Goal: Information Seeking & Learning: Learn about a topic

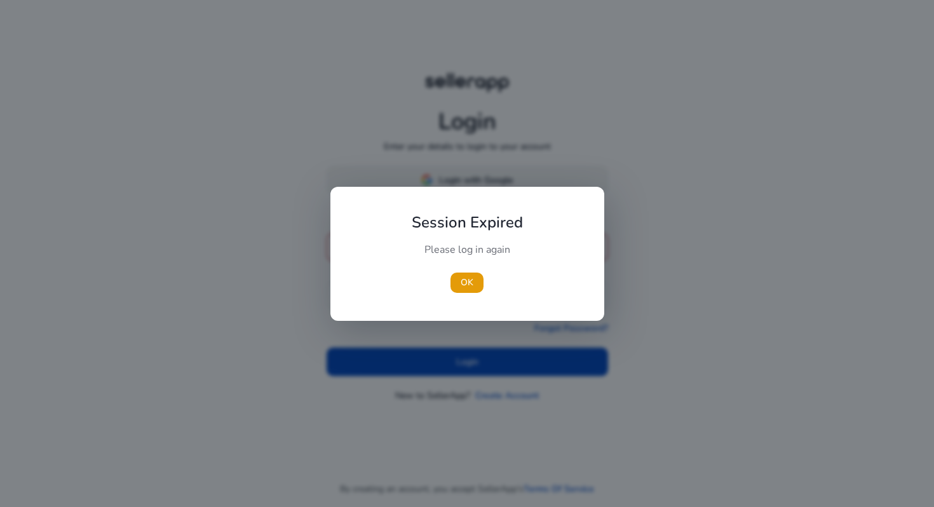
click at [498, 187] on div "Session Expired Please log in again [GEOGRAPHIC_DATA]" at bounding box center [467, 254] width 274 height 134
click at [462, 290] on span "button" at bounding box center [466, 282] width 33 height 30
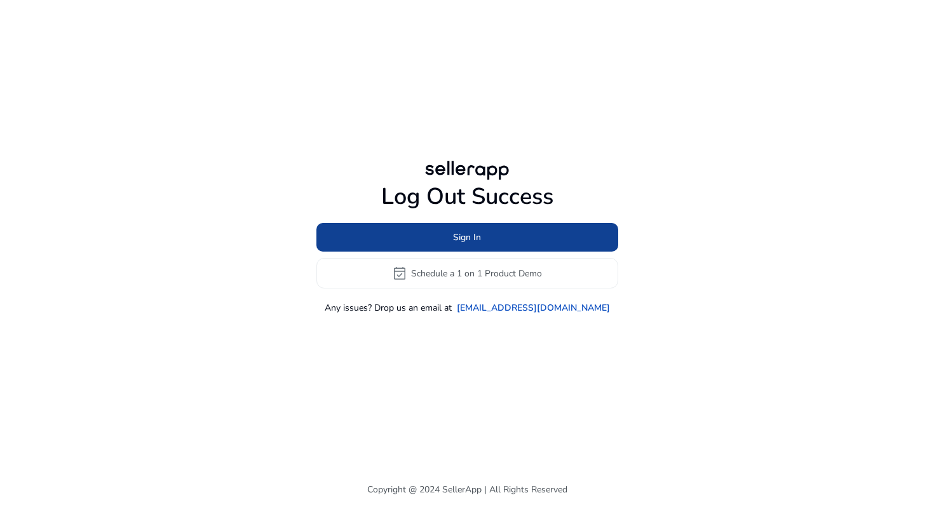
click at [464, 236] on span "Sign In" at bounding box center [467, 237] width 28 height 13
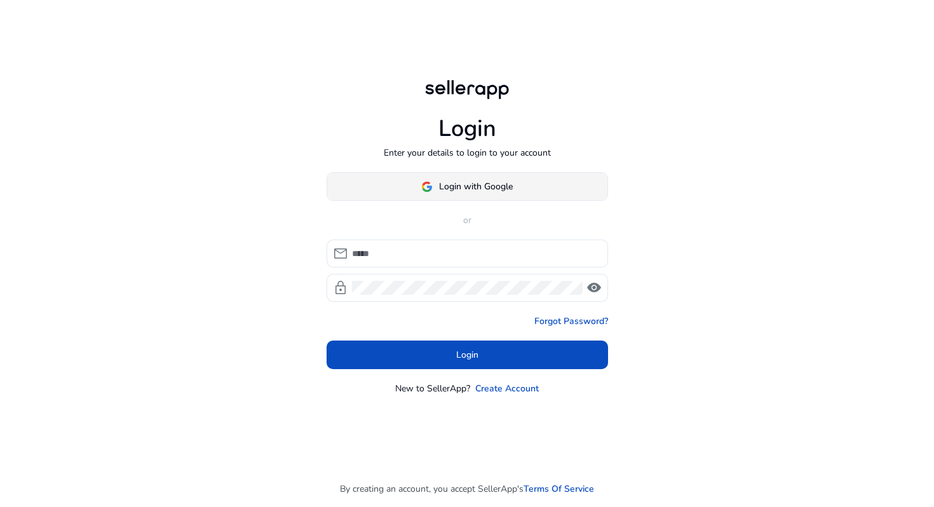
click at [452, 189] on span "Login with Google" at bounding box center [476, 186] width 74 height 13
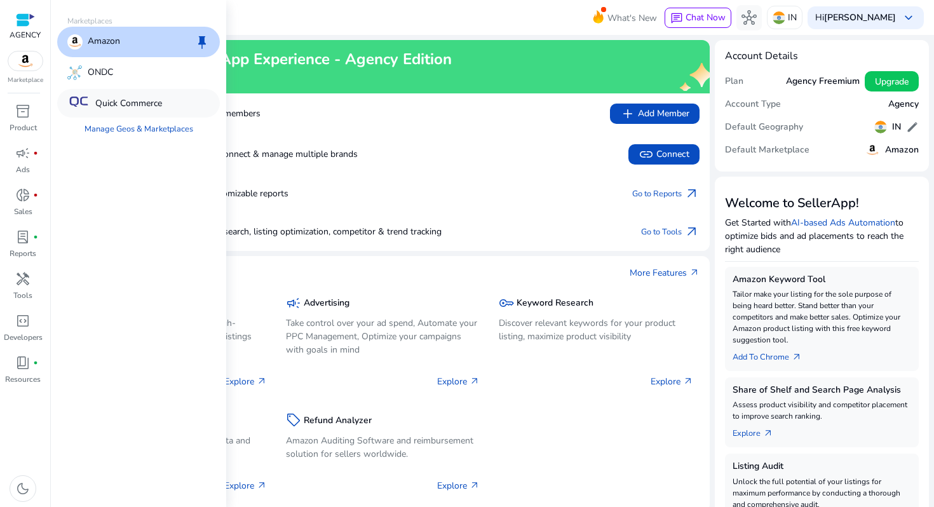
click at [133, 103] on p "Quick Commerce" at bounding box center [128, 103] width 67 height 13
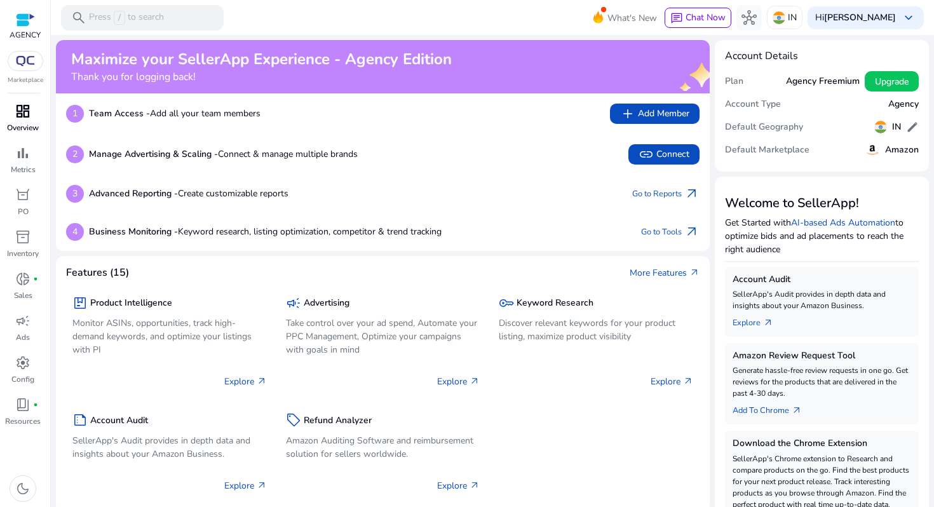
click at [27, 118] on span "dashboard" at bounding box center [22, 111] width 15 height 15
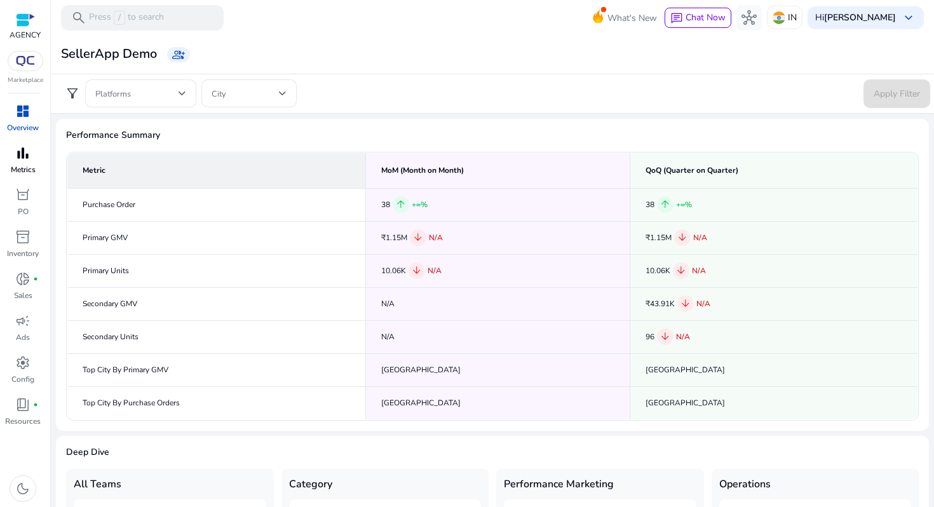
click at [25, 156] on span "bar_chart" at bounding box center [22, 152] width 15 height 15
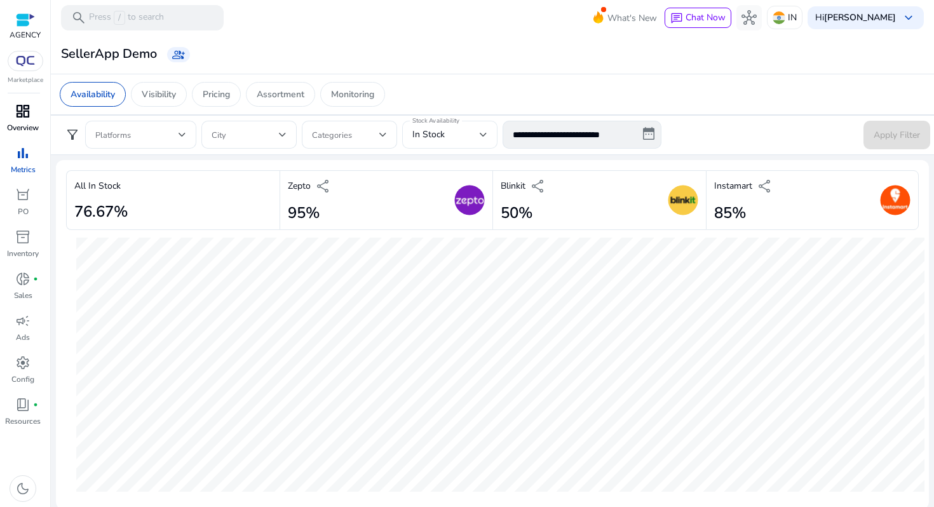
click at [433, 138] on span "In Stock" at bounding box center [428, 134] width 32 height 12
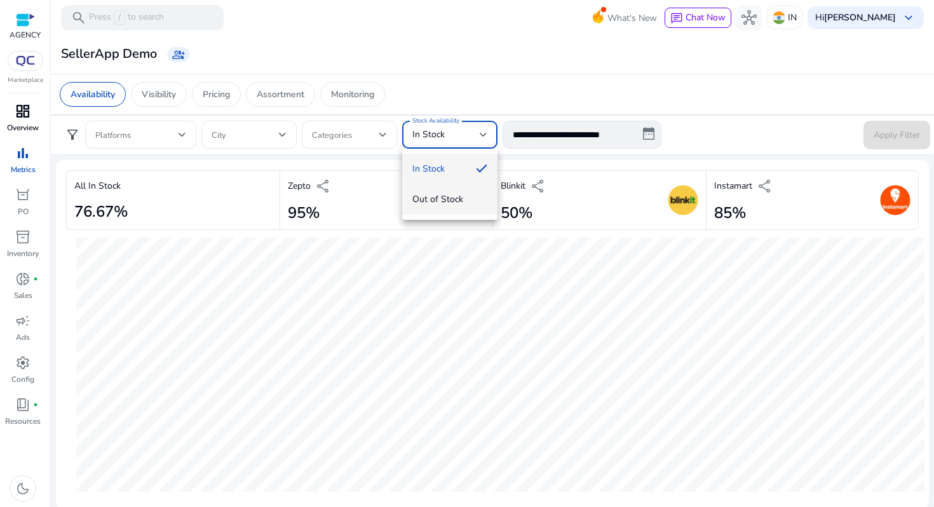
click at [438, 196] on span "Out of Stock" at bounding box center [449, 200] width 75 height 14
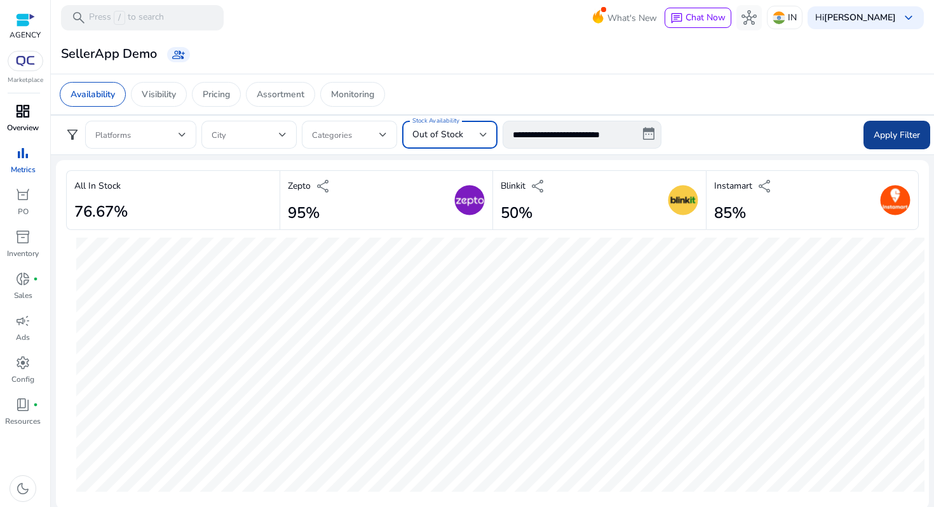
click at [874, 131] on span "Apply Filter" at bounding box center [897, 134] width 46 height 13
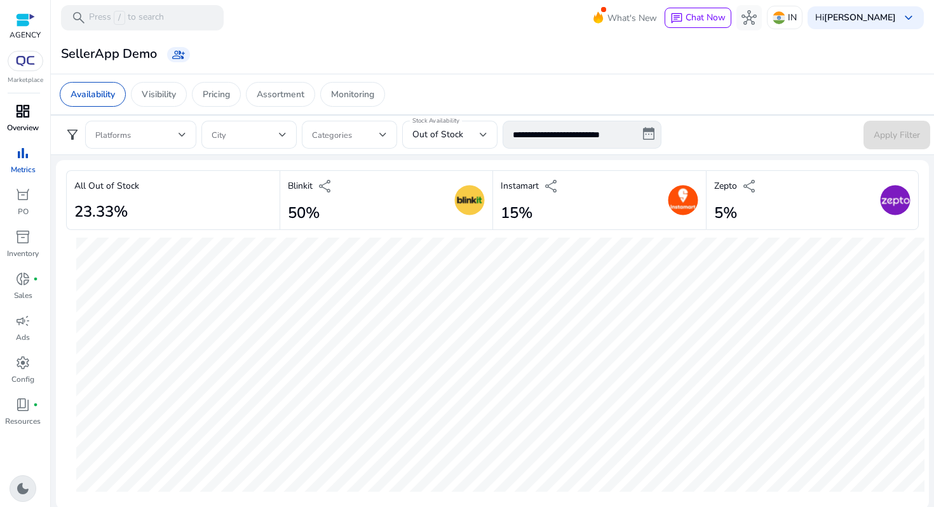
click at [15, 494] on span "dark_mode" at bounding box center [22, 488] width 15 height 15
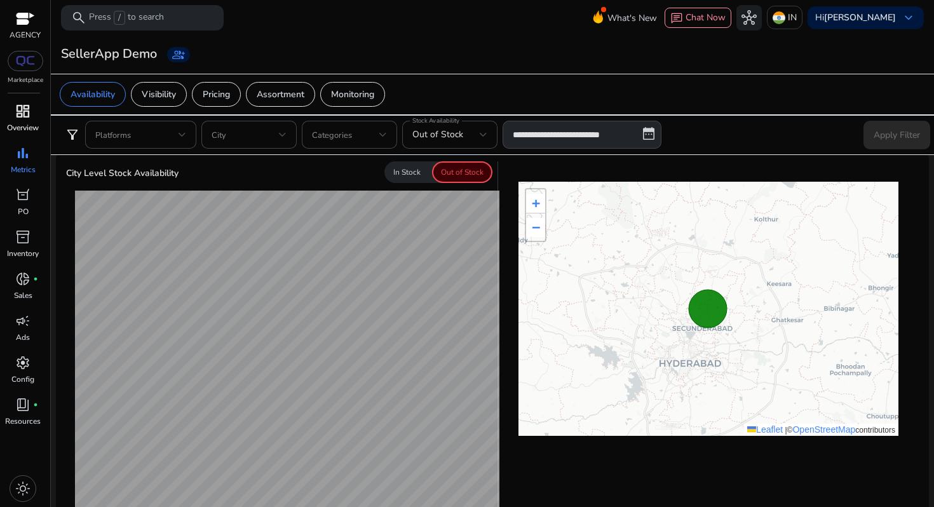
scroll to position [360, 0]
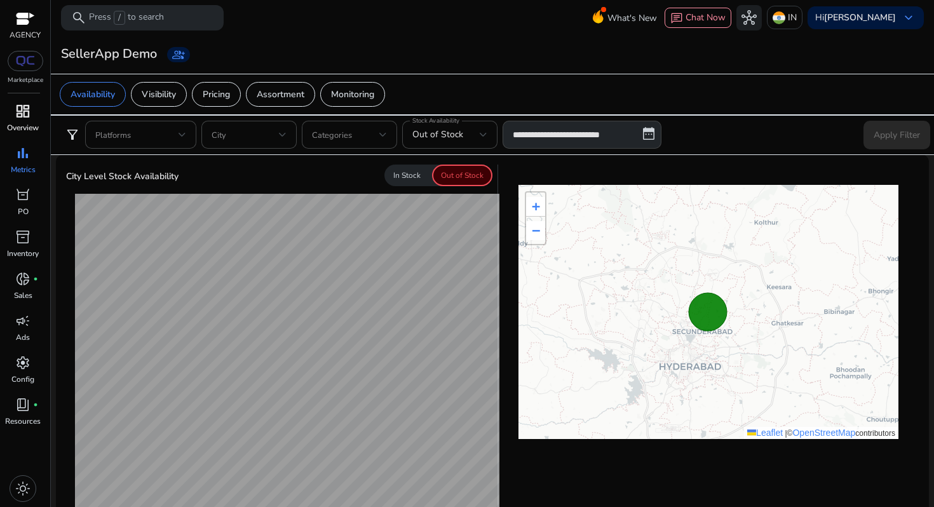
click at [407, 180] on p "In Stock" at bounding box center [406, 175] width 27 height 11
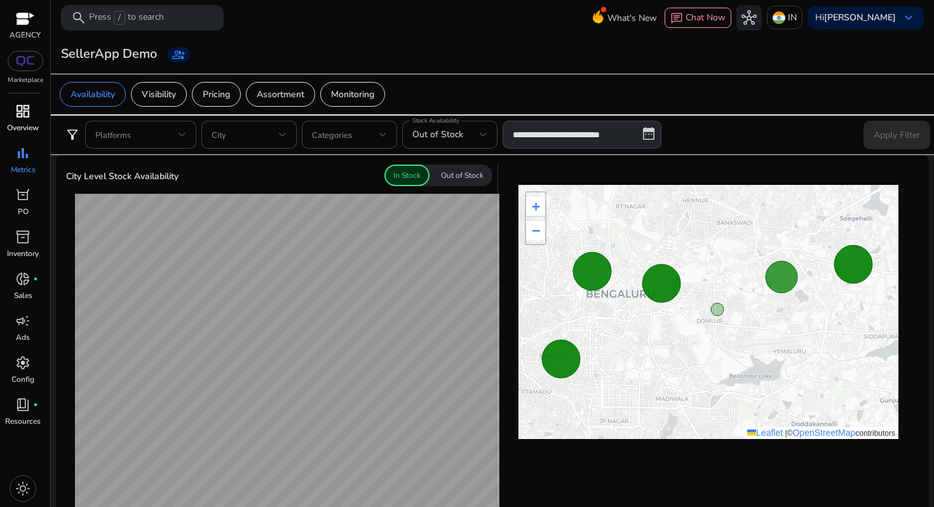
click at [458, 167] on div "Out of Stock" at bounding box center [462, 176] width 60 height 22
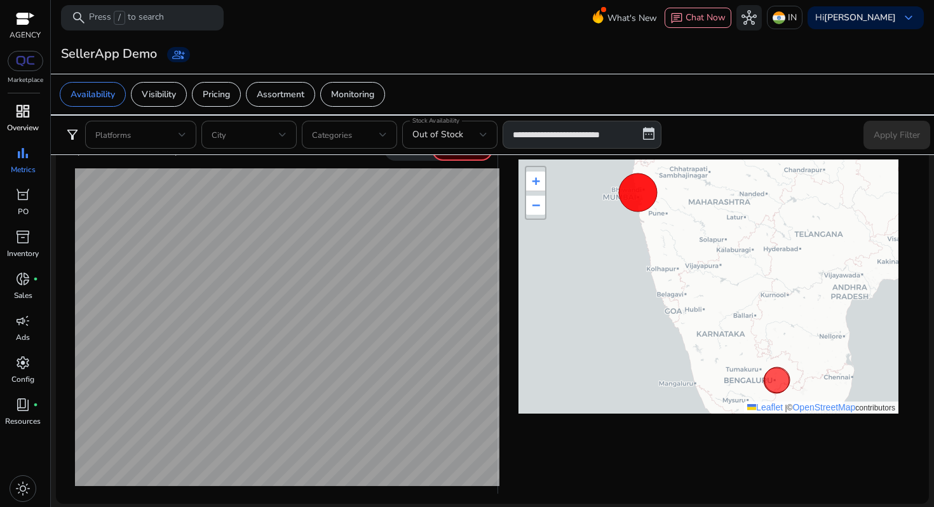
scroll to position [381, 0]
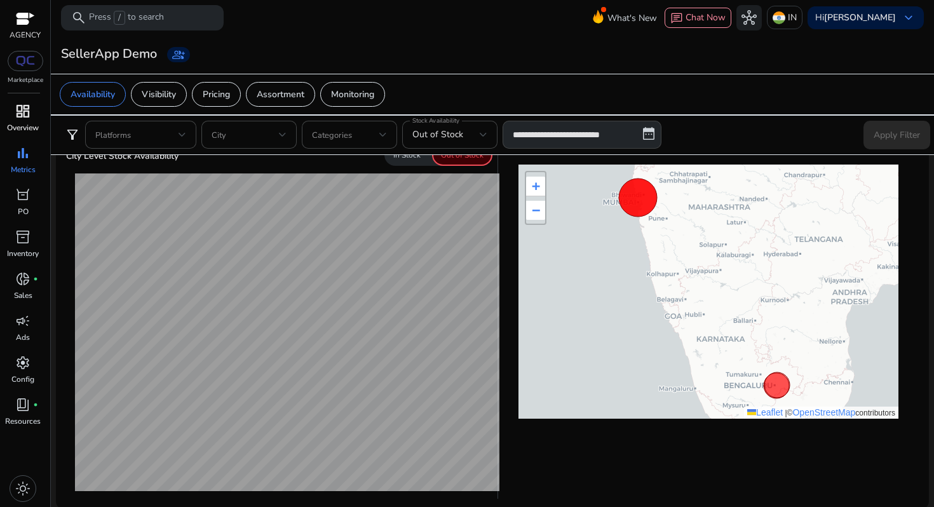
click at [402, 161] on div "In Stock" at bounding box center [406, 155] width 45 height 22
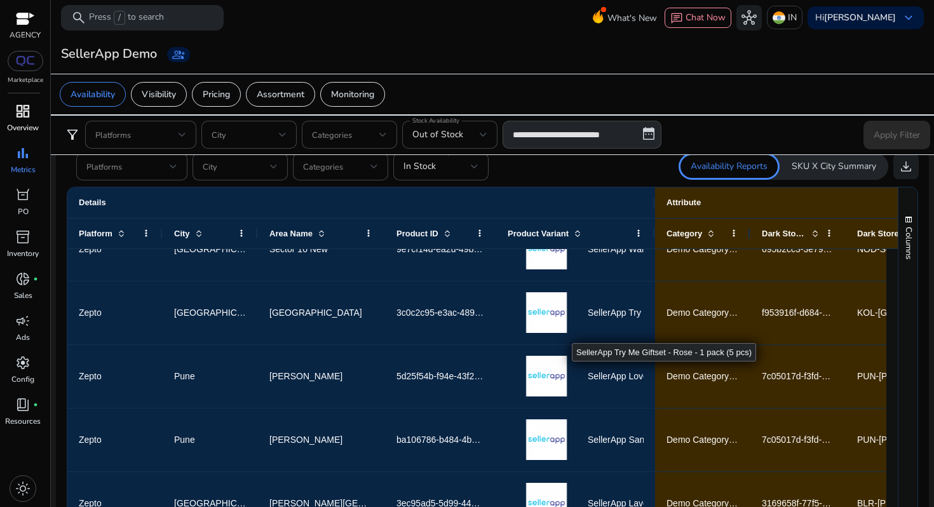
scroll to position [159, 0]
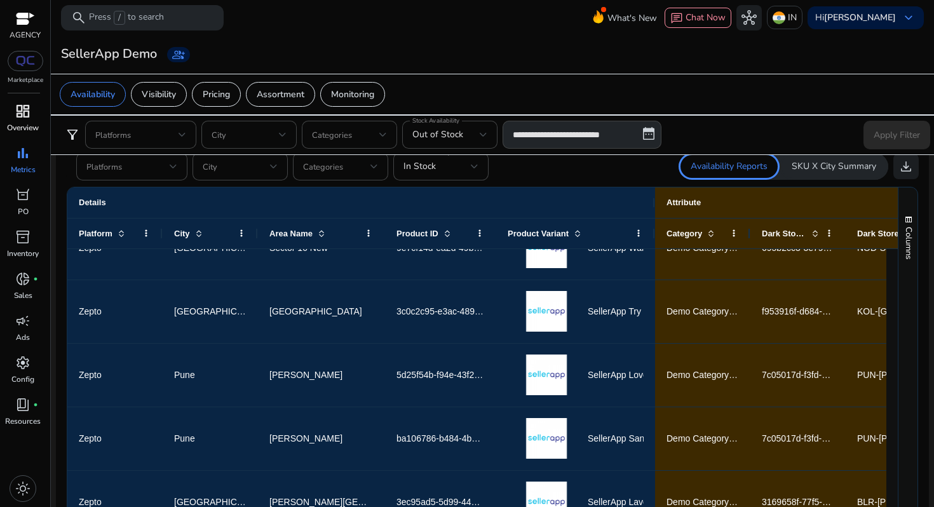
click at [839, 165] on p "SKU X City Summary" at bounding box center [834, 166] width 84 height 13
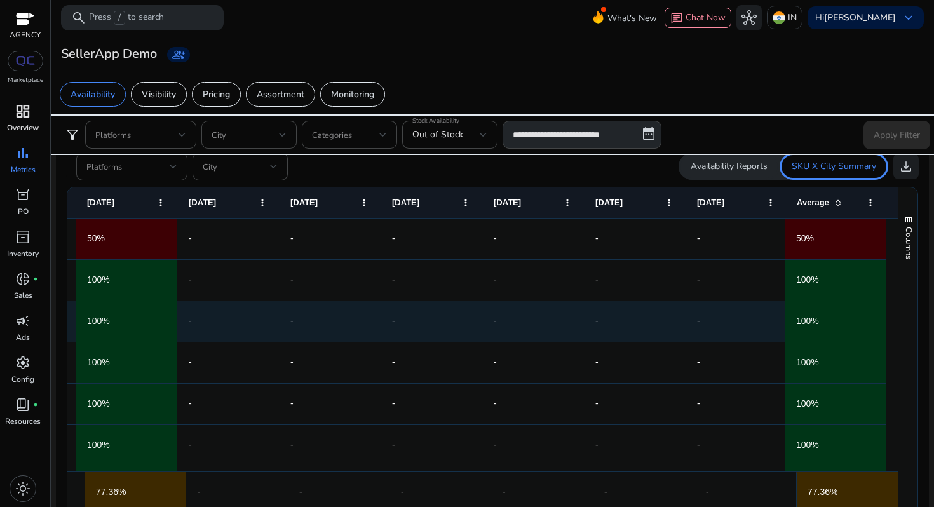
scroll to position [0, 0]
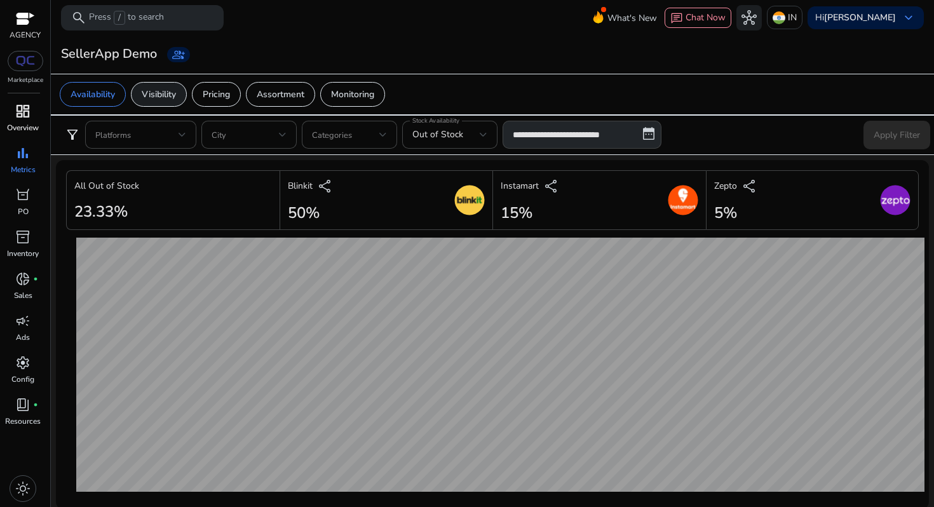
click at [158, 102] on div "Visibility" at bounding box center [159, 94] width 56 height 25
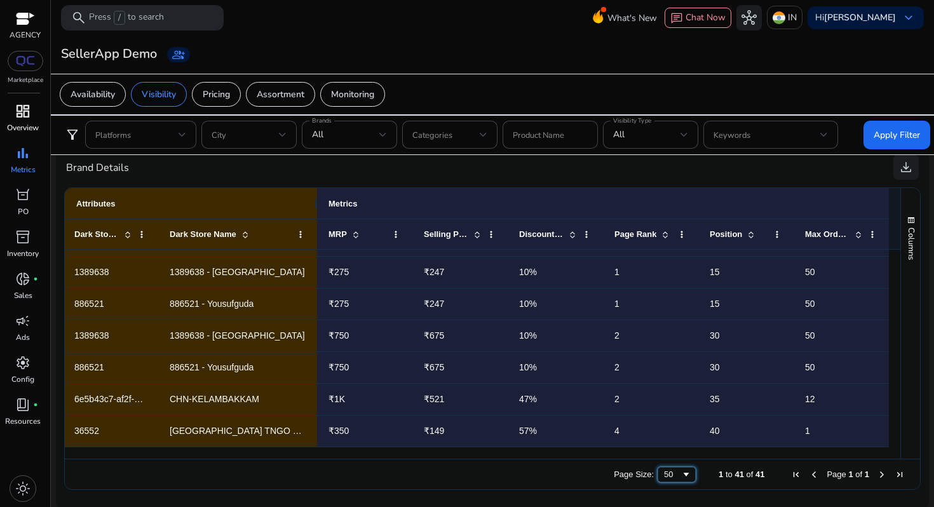
click at [672, 478] on div "50" at bounding box center [677, 474] width 38 height 15
click at [512, 478] on div "Page Size: 100 1 to 41 of 41 Page 1 of 1" at bounding box center [492, 474] width 855 height 30
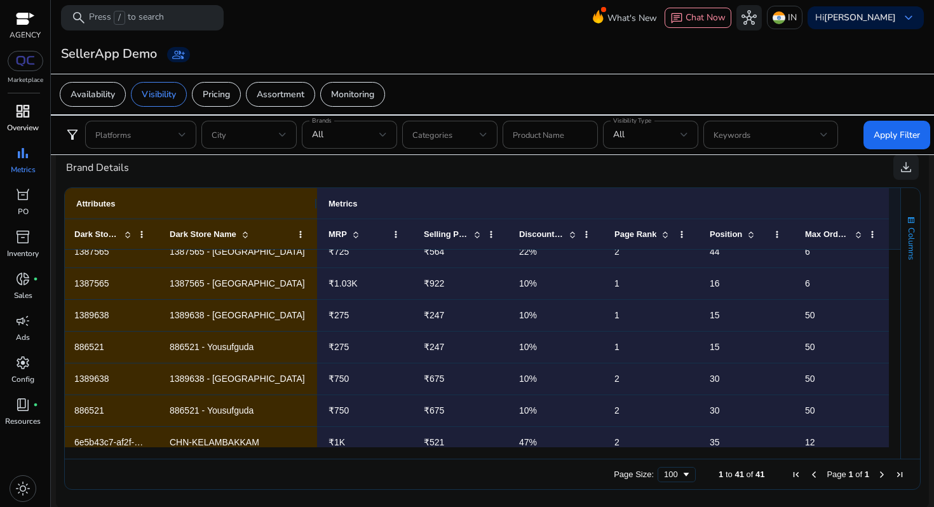
click at [905, 236] on span "Columns" at bounding box center [910, 243] width 11 height 32
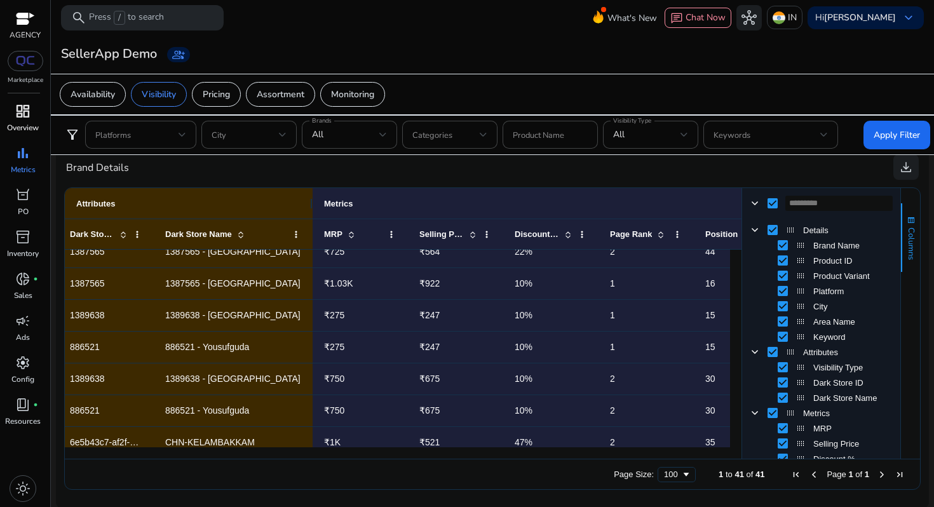
click at [905, 236] on span "Columns" at bounding box center [910, 243] width 11 height 32
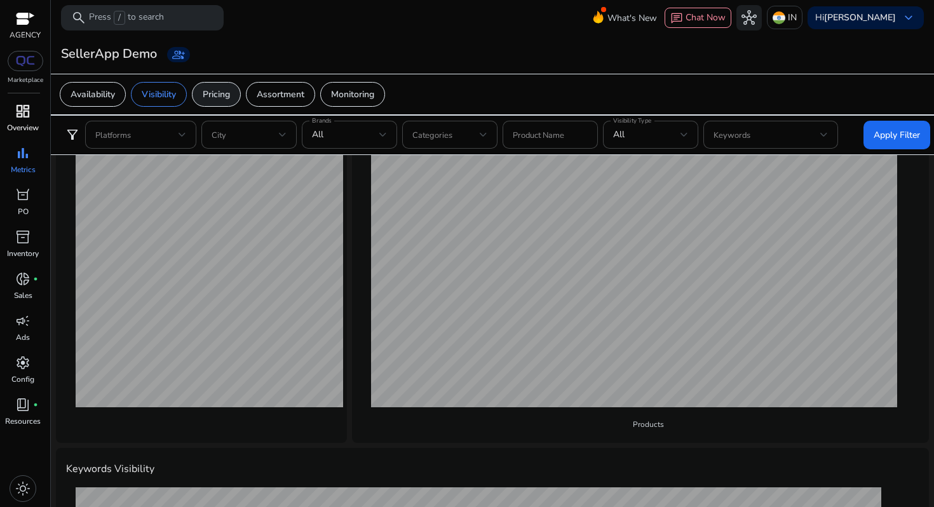
click at [222, 100] on div "Pricing" at bounding box center [216, 94] width 49 height 25
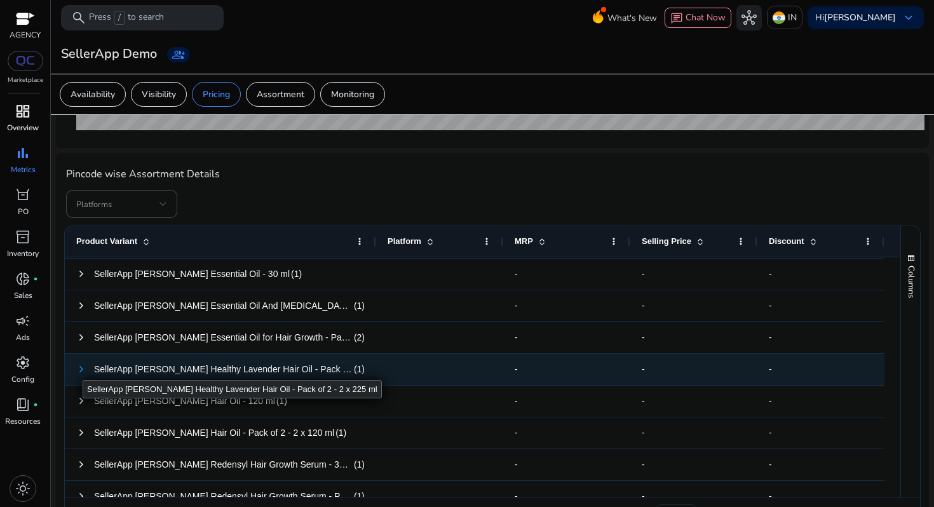
click at [83, 368] on span at bounding box center [81, 369] width 10 height 10
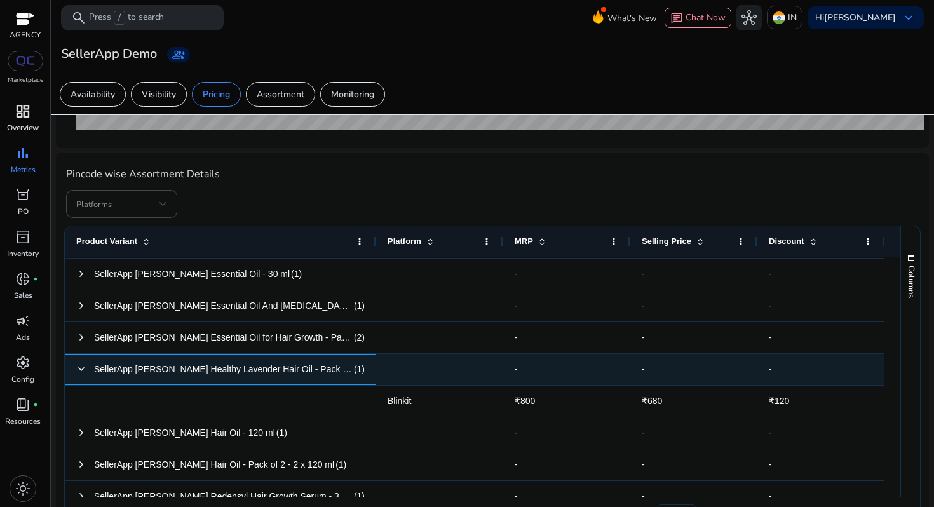
click at [83, 368] on span at bounding box center [81, 369] width 10 height 10
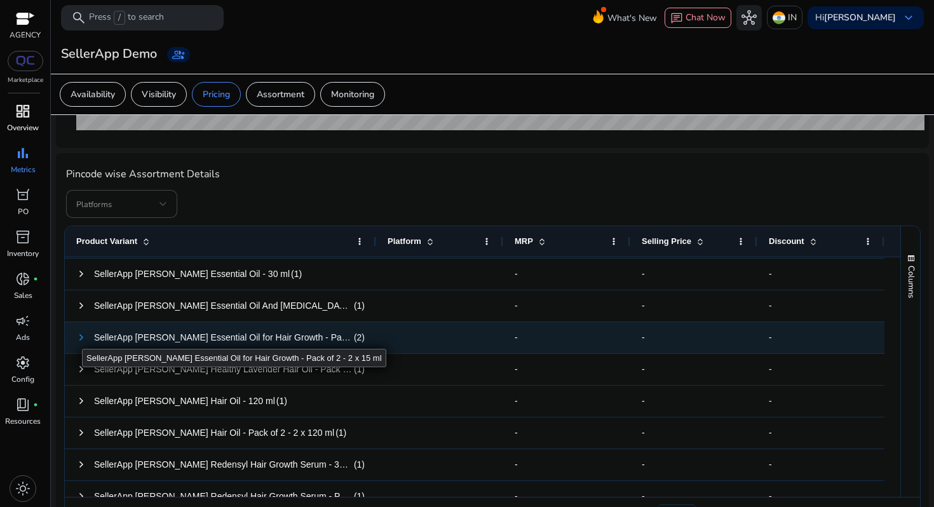
click at [82, 337] on span at bounding box center [81, 337] width 10 height 10
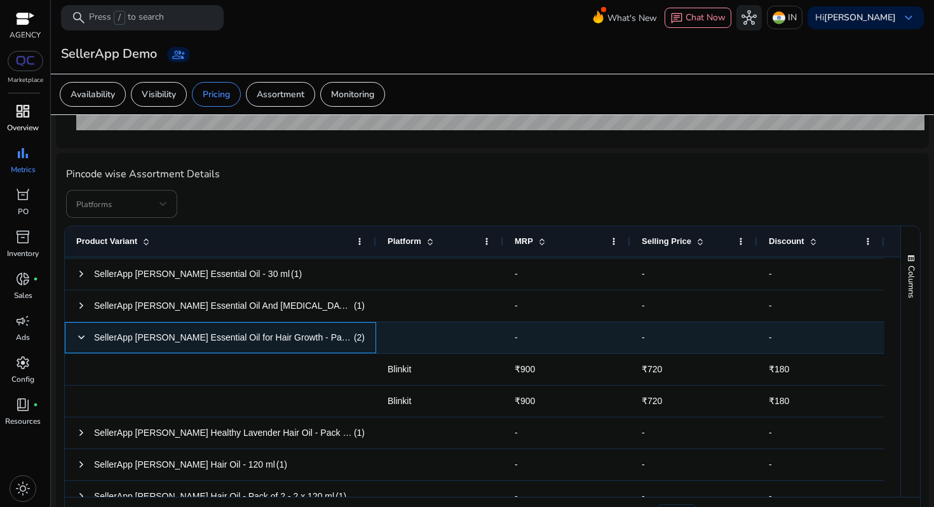
click at [82, 337] on span at bounding box center [81, 337] width 10 height 10
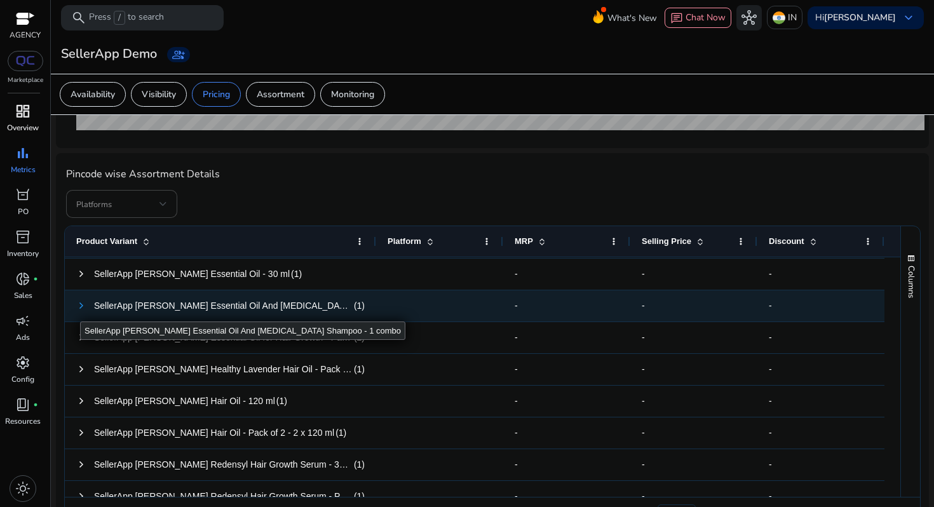
click at [80, 310] on span at bounding box center [81, 306] width 10 height 10
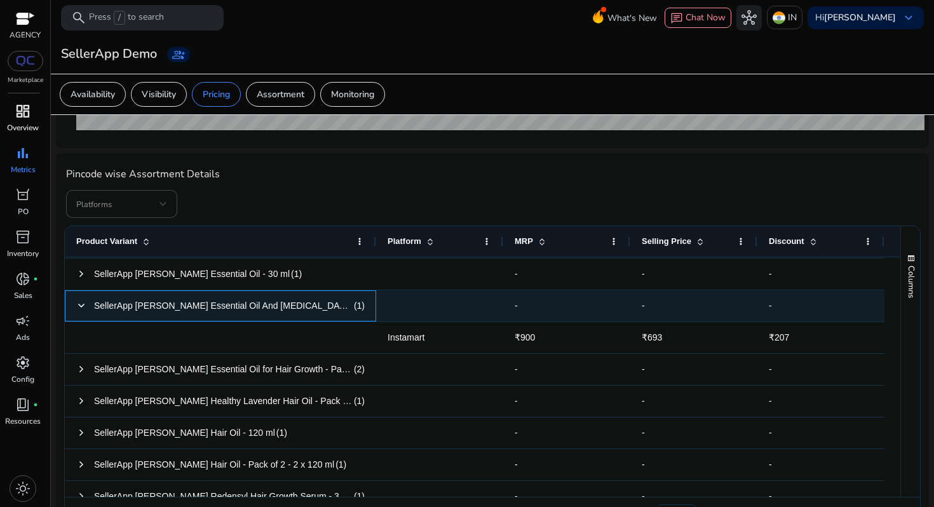
click at [80, 310] on span at bounding box center [81, 306] width 10 height 10
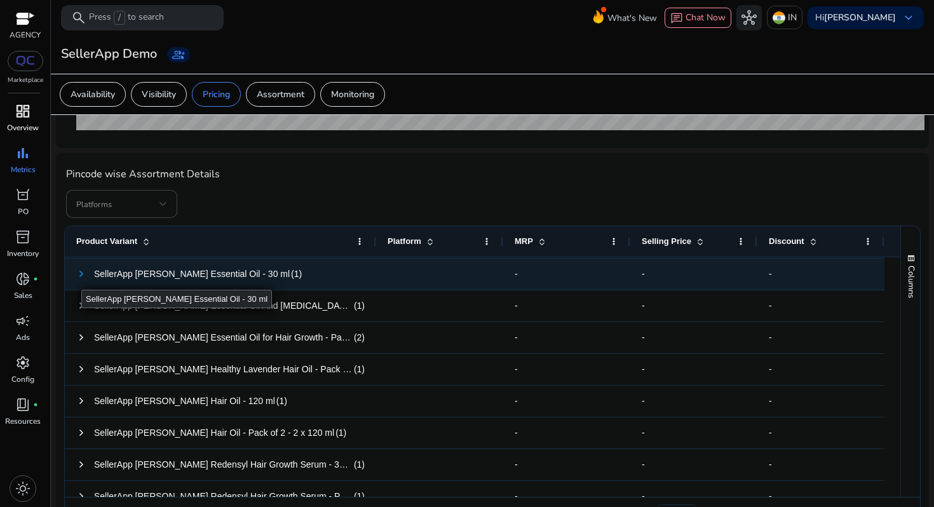
click at [81, 278] on span at bounding box center [81, 274] width 10 height 10
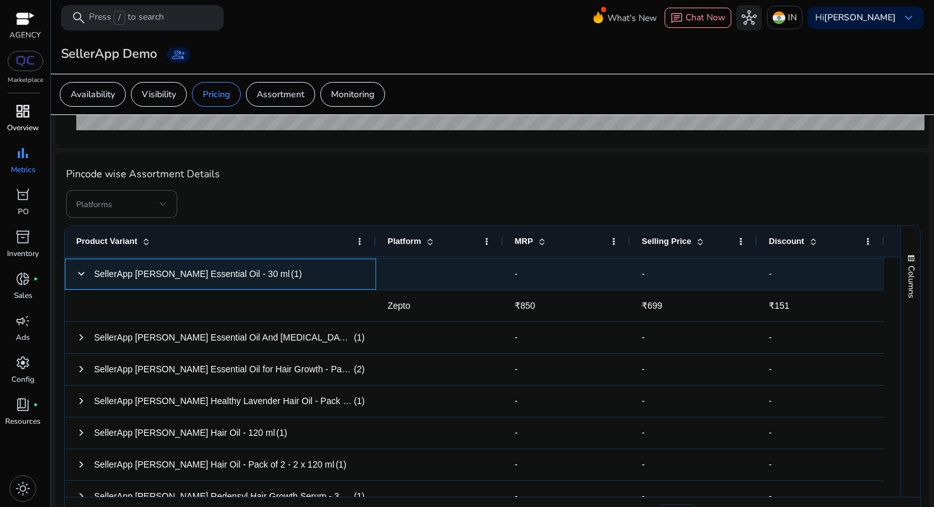
click at [81, 278] on span at bounding box center [81, 274] width 10 height 10
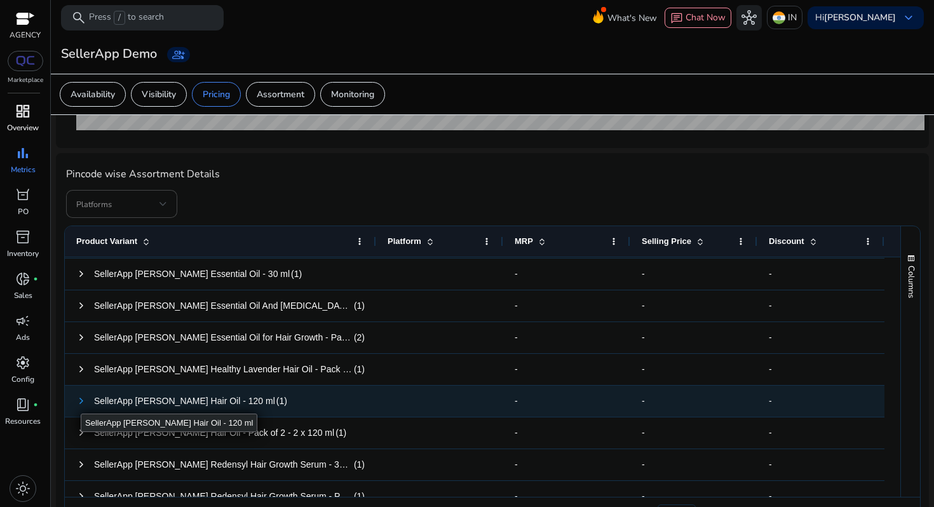
click at [81, 402] on span at bounding box center [81, 401] width 10 height 10
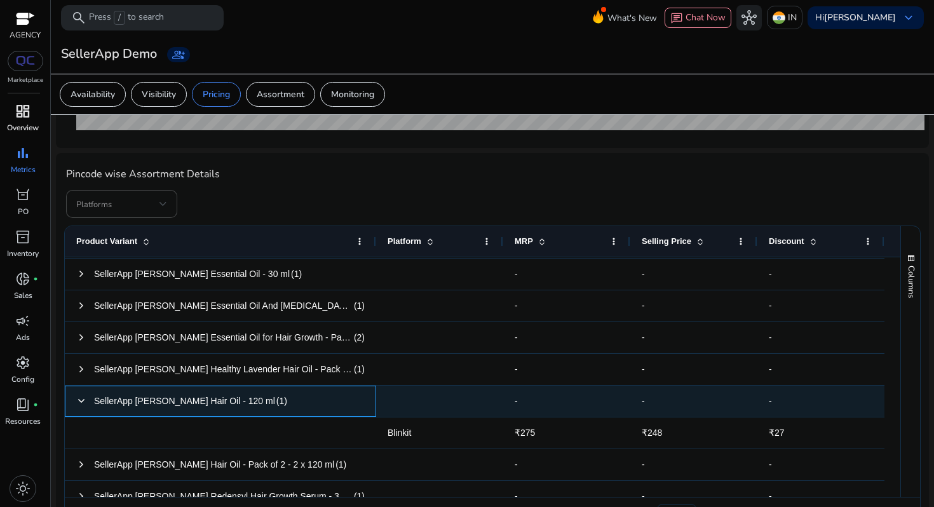
click at [81, 402] on span at bounding box center [81, 401] width 10 height 10
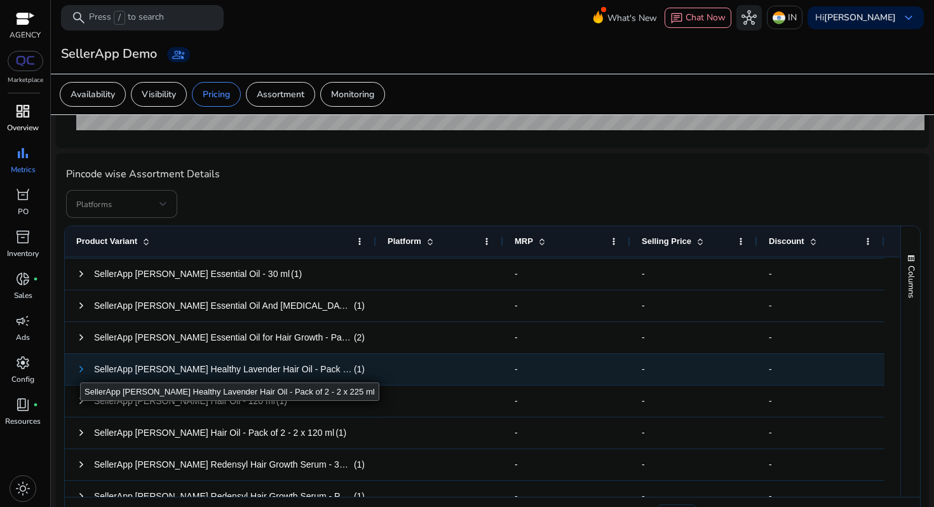
click at [80, 371] on span at bounding box center [81, 369] width 10 height 10
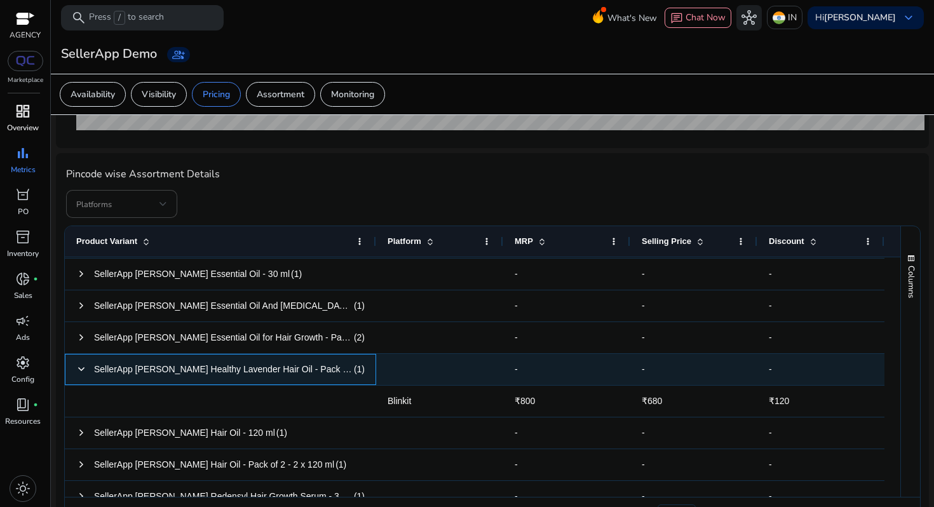
click at [80, 371] on span at bounding box center [81, 369] width 10 height 10
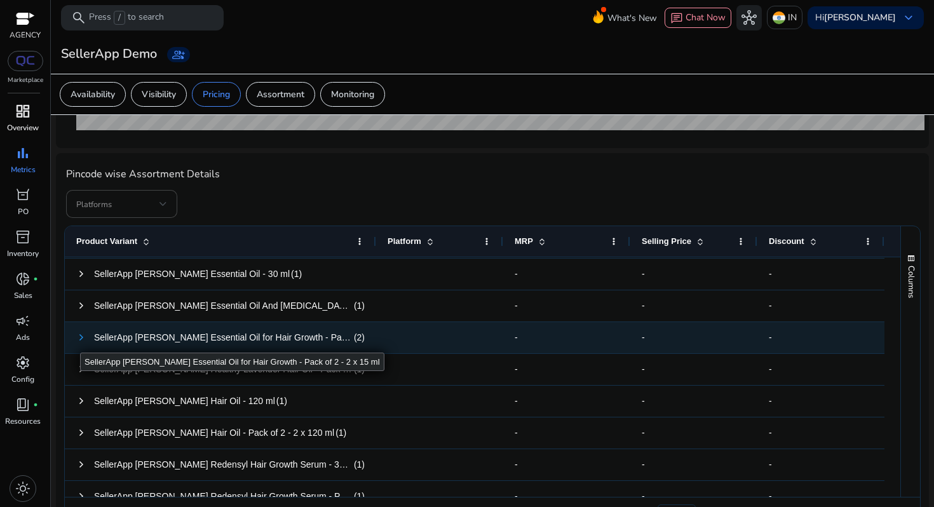
click at [80, 341] on span at bounding box center [81, 337] width 10 height 10
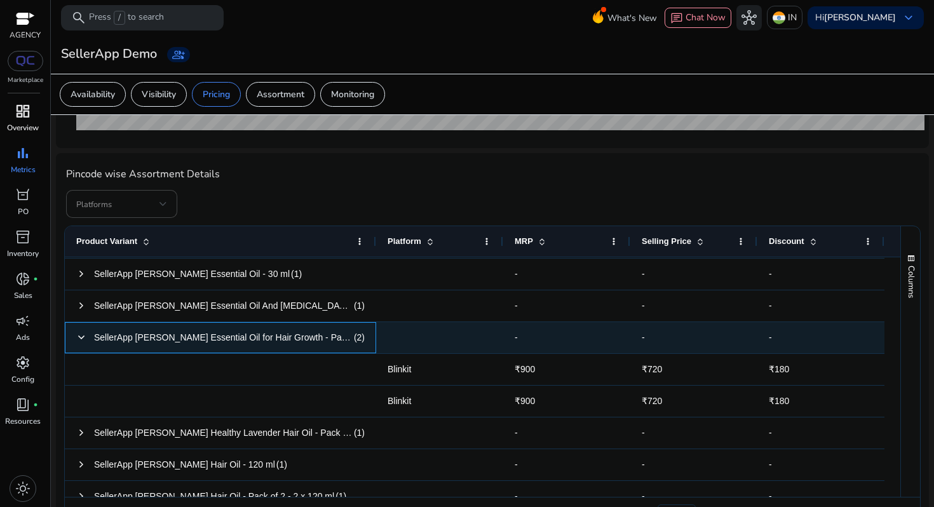
click at [80, 341] on span at bounding box center [81, 337] width 10 height 10
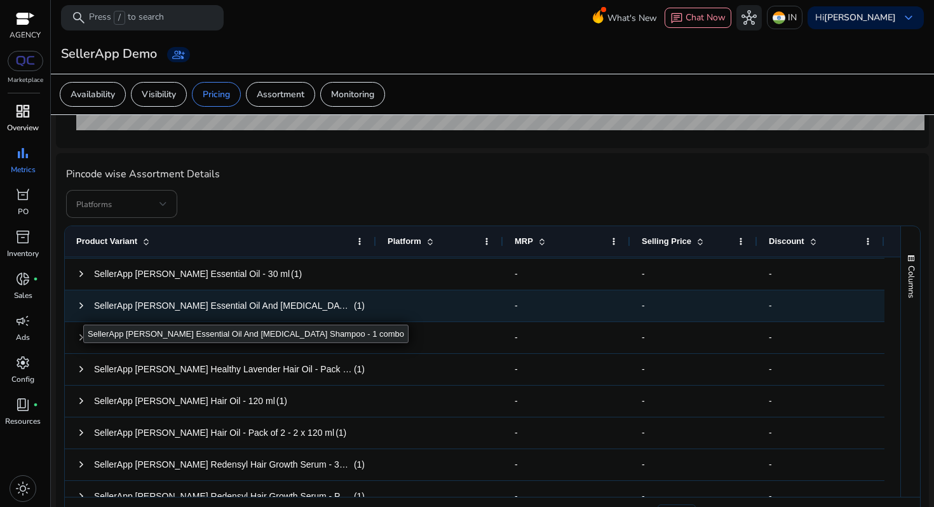
click at [83, 313] on span at bounding box center [81, 306] width 10 height 26
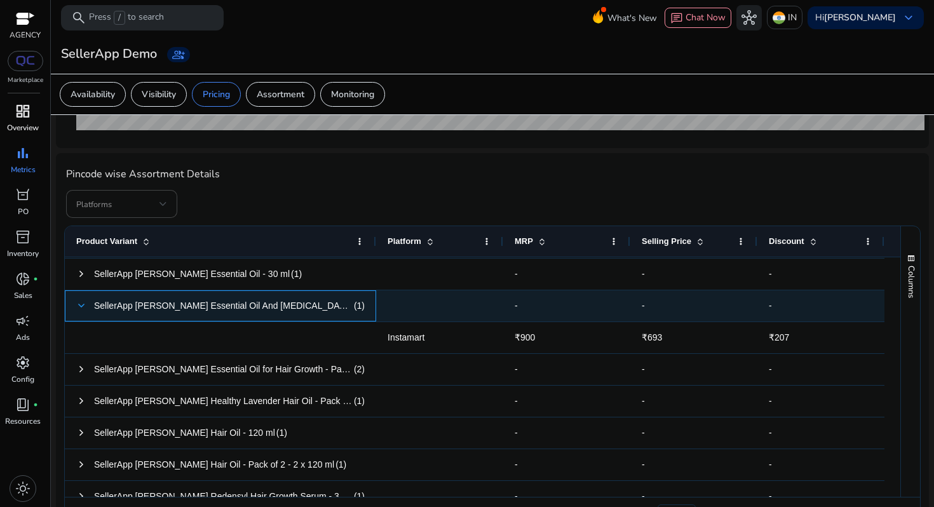
click at [83, 310] on span at bounding box center [81, 306] width 10 height 10
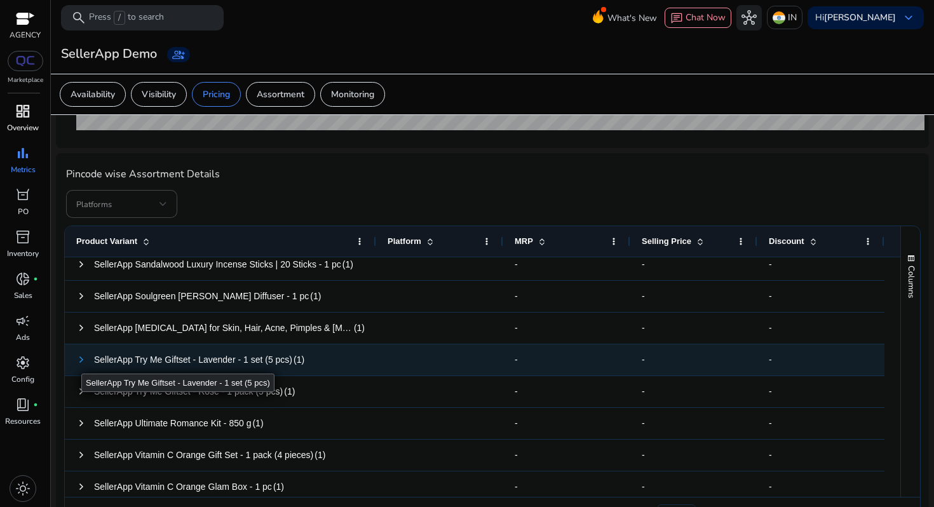
click at [81, 362] on span at bounding box center [81, 360] width 10 height 10
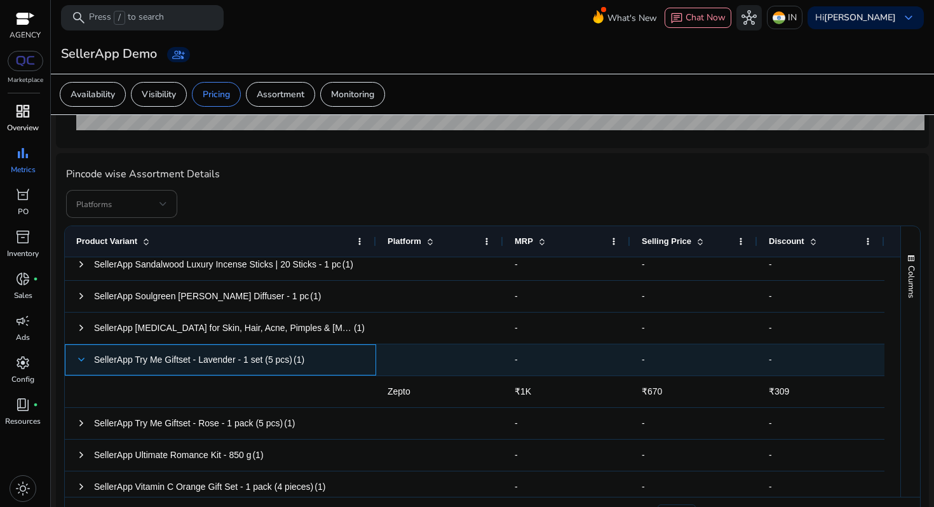
click at [81, 358] on span at bounding box center [81, 360] width 10 height 10
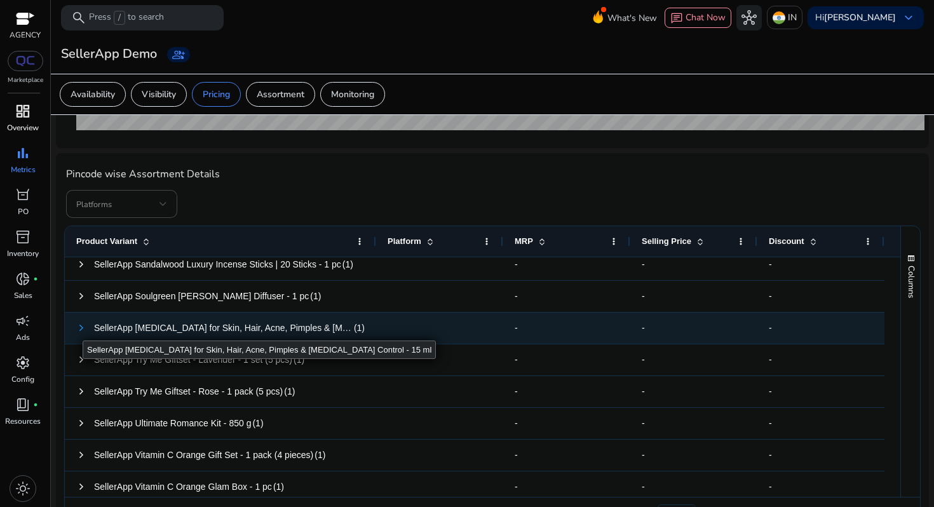
click at [83, 329] on span at bounding box center [81, 328] width 10 height 10
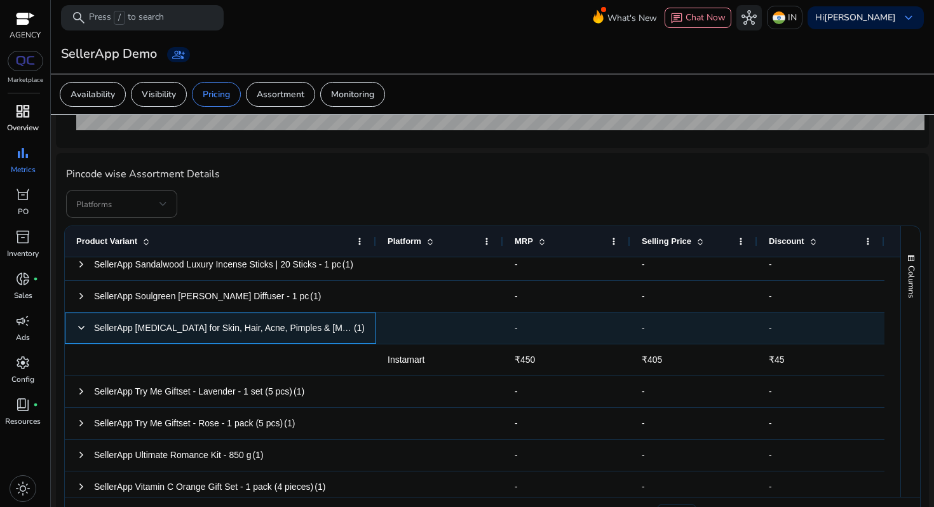
click at [83, 329] on span at bounding box center [81, 328] width 10 height 10
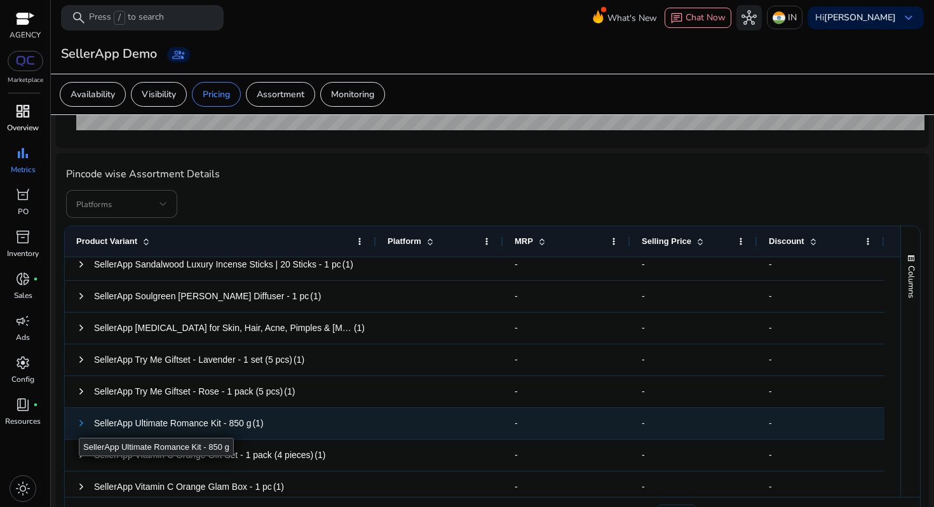
click at [79, 426] on span at bounding box center [81, 423] width 10 height 10
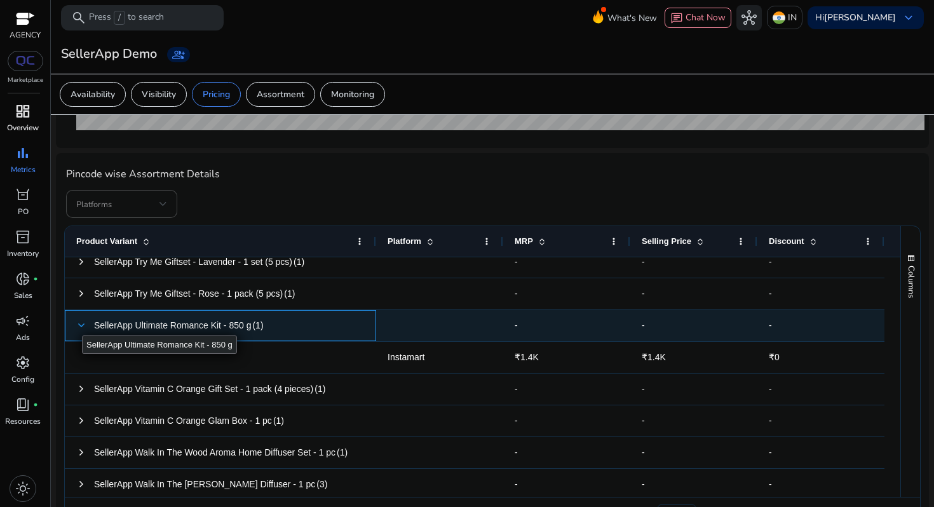
click at [82, 324] on span at bounding box center [81, 325] width 10 height 10
